Goal: Complete application form

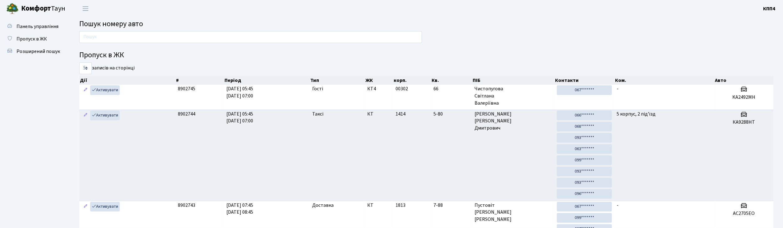
click at [116, 35] on input "text" at bounding box center [250, 37] width 343 height 12
type input "7"
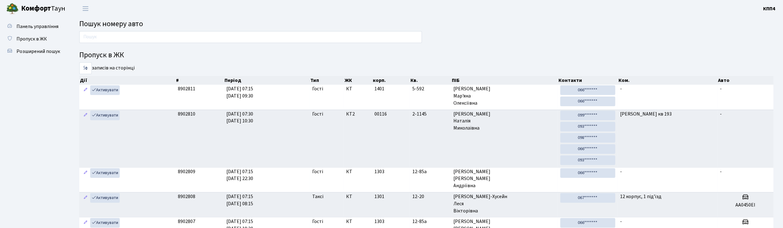
click at [129, 35] on input "text" at bounding box center [250, 37] width 343 height 12
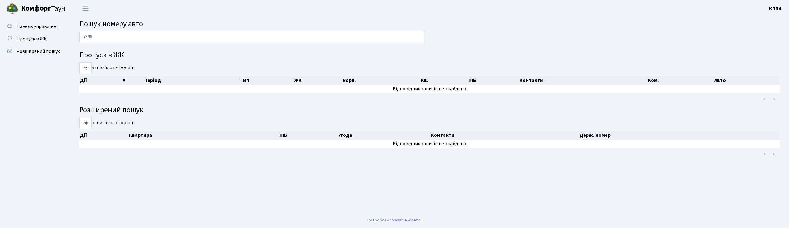
click at [131, 35] on input "7396" at bounding box center [252, 37] width 346 height 12
type input "7"
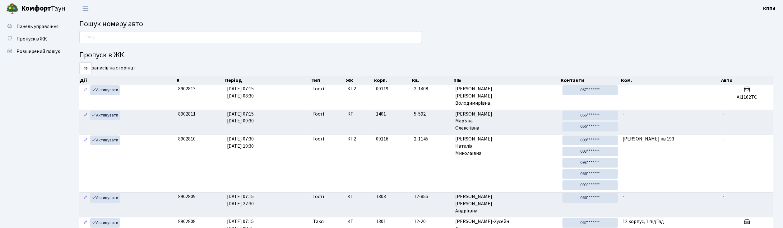
click at [262, 42] on input "text" at bounding box center [250, 37] width 343 height 12
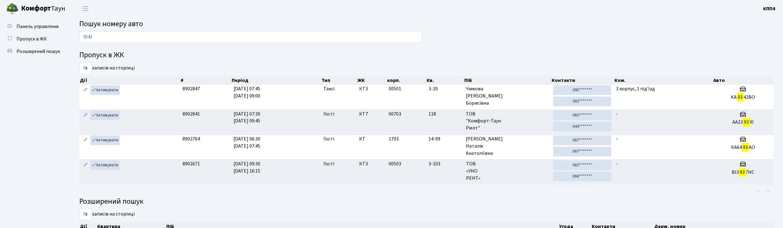
type input "9342"
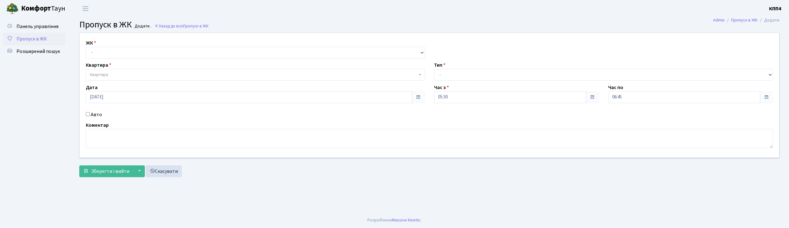
click at [89, 113] on input "Авто" at bounding box center [88, 114] width 4 height 4
checkbox input "true"
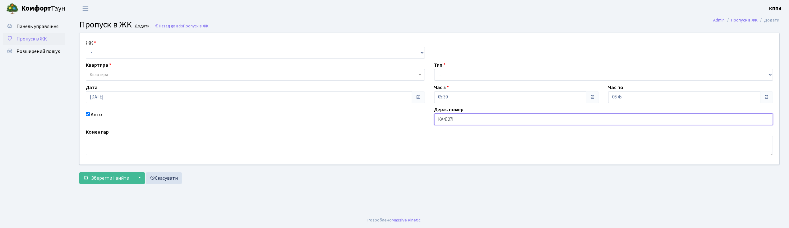
type input "КА4527ІХ"
click at [176, 53] on select "- КТ, вул. Регенераторна, 4 КТ2, просп. Соборності, 17 КТ3, вул. Березнева, 16 …" at bounding box center [255, 53] width 339 height 12
select select "271"
click at [86, 47] on select "- КТ, вул. Регенераторна, 4 КТ2, просп. Соборності, 17 КТ3, вул. Березнева, 16 …" at bounding box center [255, 53] width 339 height 12
select select
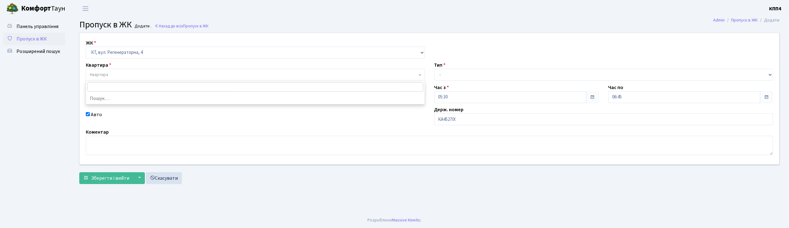
click at [167, 74] on span "Квартира" at bounding box center [253, 75] width 327 height 6
type input "1"
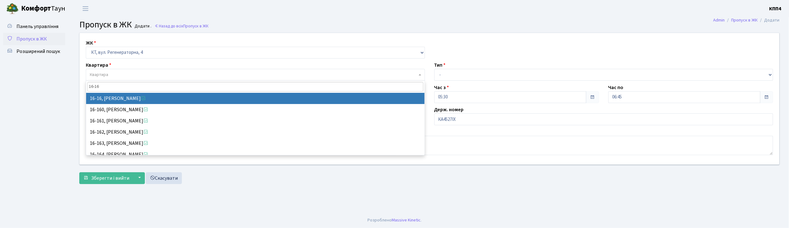
type input "16-16"
select select "8577"
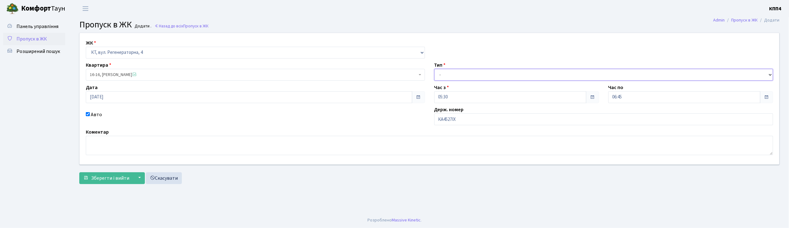
click at [449, 72] on select "- Доставка Таксі Гості Сервіс" at bounding box center [603, 75] width 339 height 12
select select "2"
click at [434, 69] on select "- Доставка Таксі Гості Сервіс" at bounding box center [603, 75] width 339 height 12
click at [115, 178] on span "Зберегти і вийти" at bounding box center [110, 177] width 38 height 7
